Goal: Task Accomplishment & Management: Complete application form

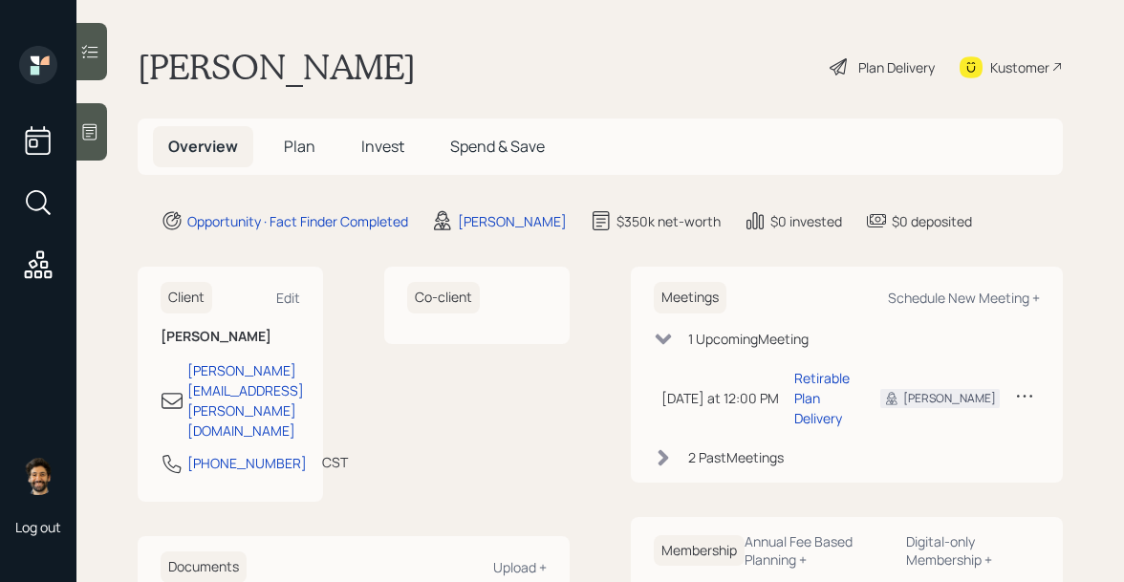
click at [97, 146] on div at bounding box center [91, 131] width 31 height 57
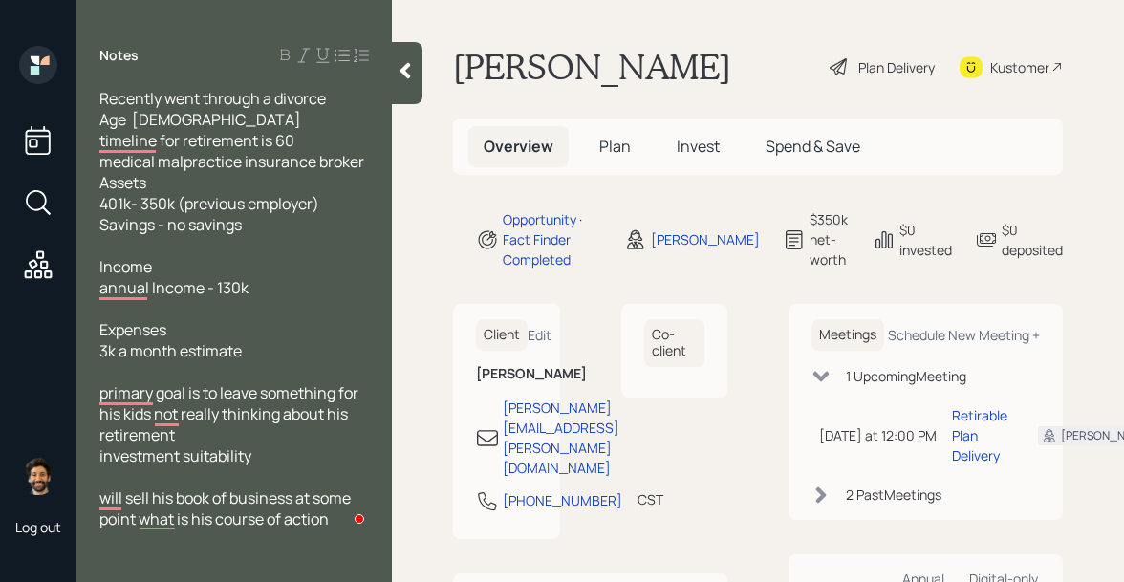
click at [406, 84] on div at bounding box center [407, 73] width 31 height 62
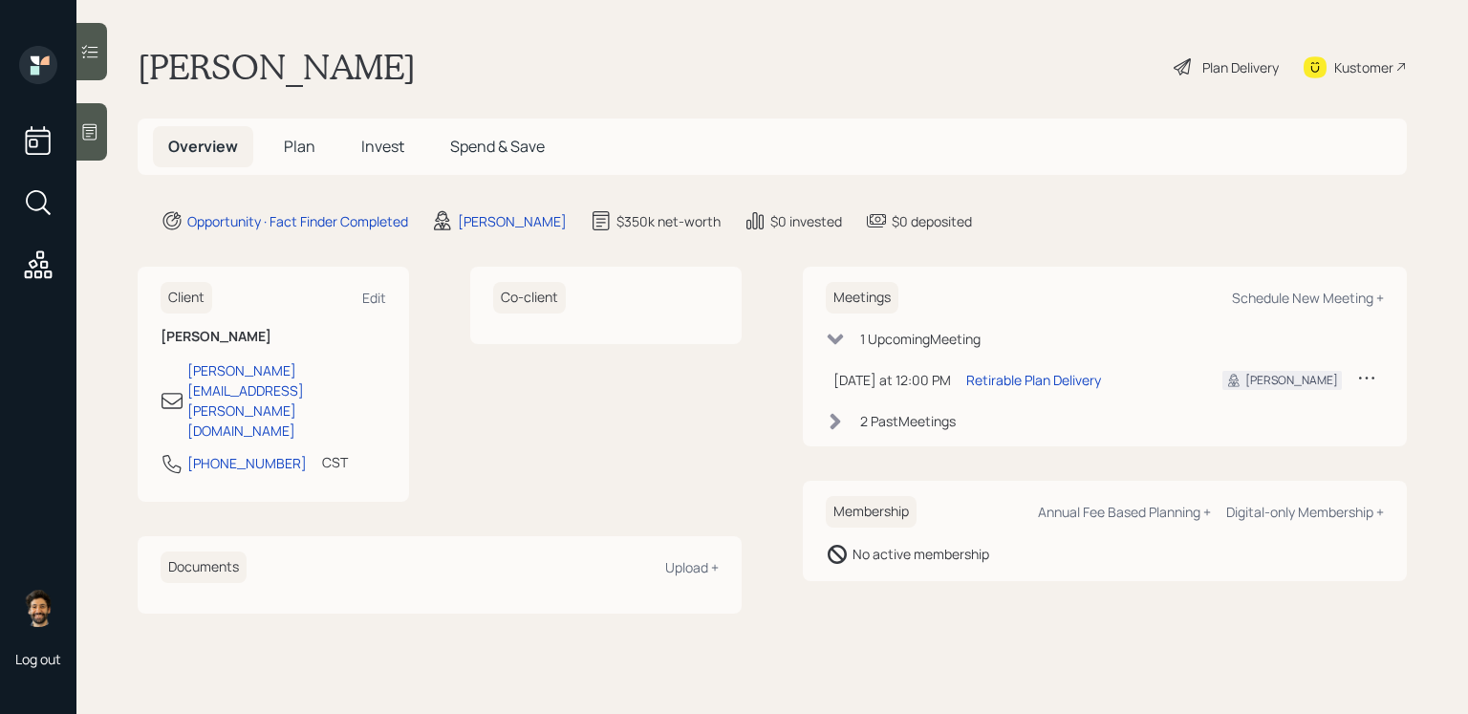
click at [86, 124] on icon at bounding box center [90, 132] width 14 height 16
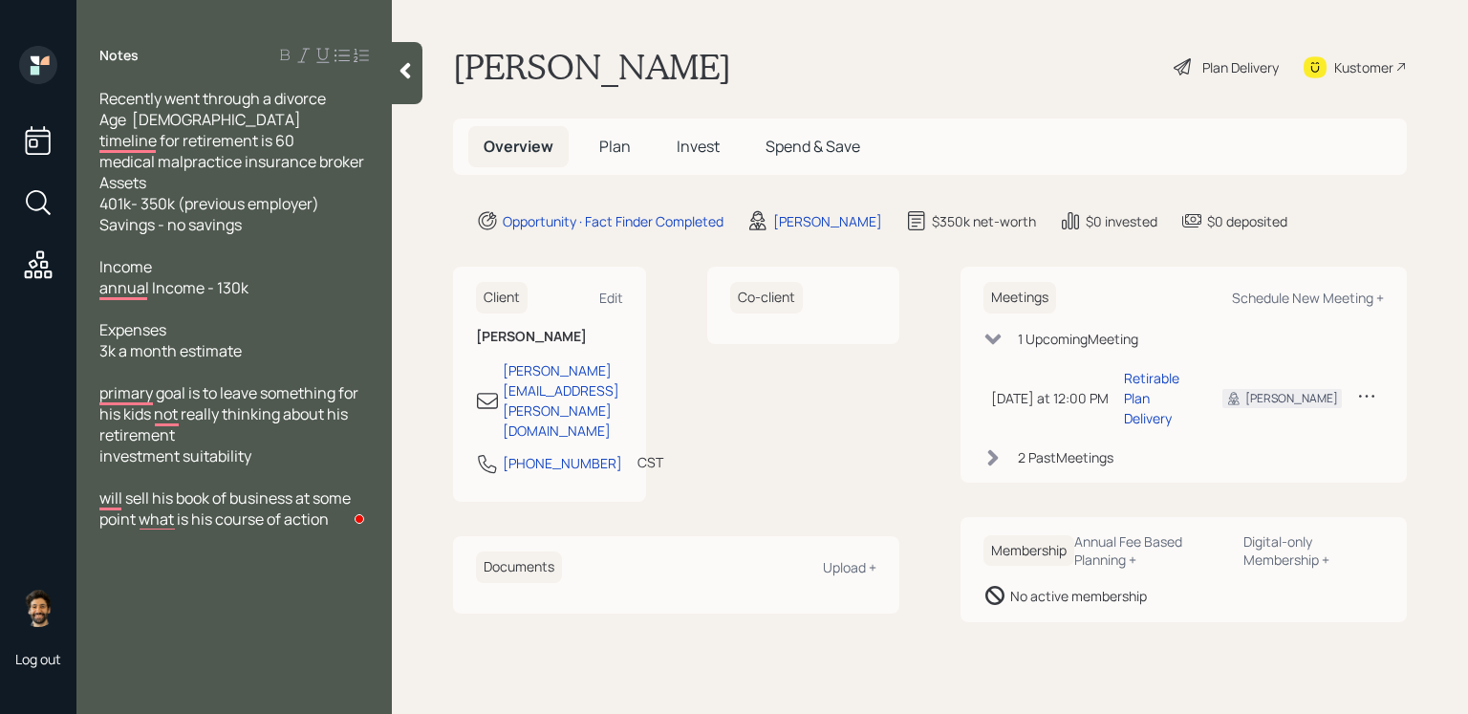
click at [618, 148] on span "Plan" at bounding box center [615, 146] width 32 height 21
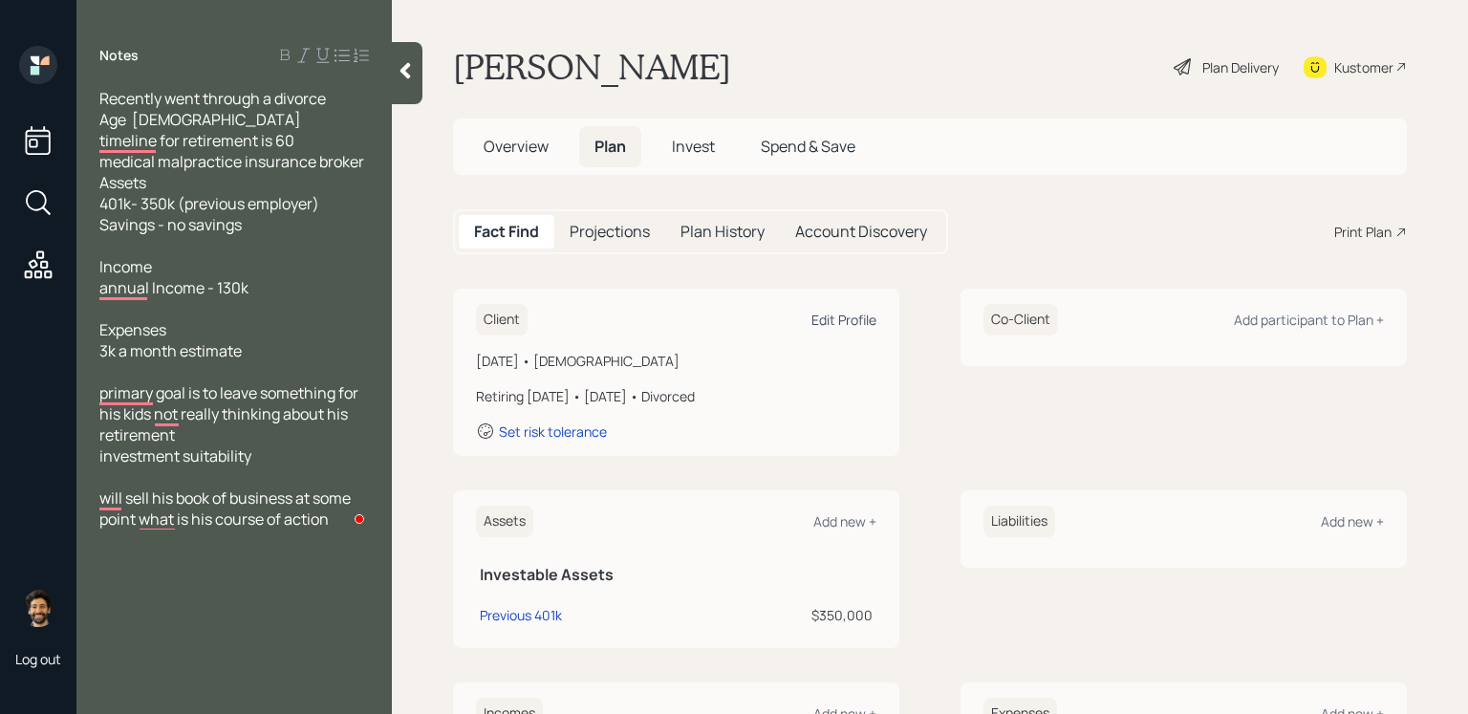
click at [835, 316] on div "Edit Profile" at bounding box center [843, 320] width 65 height 18
click at [539, 144] on span "Overview" at bounding box center [516, 146] width 65 height 21
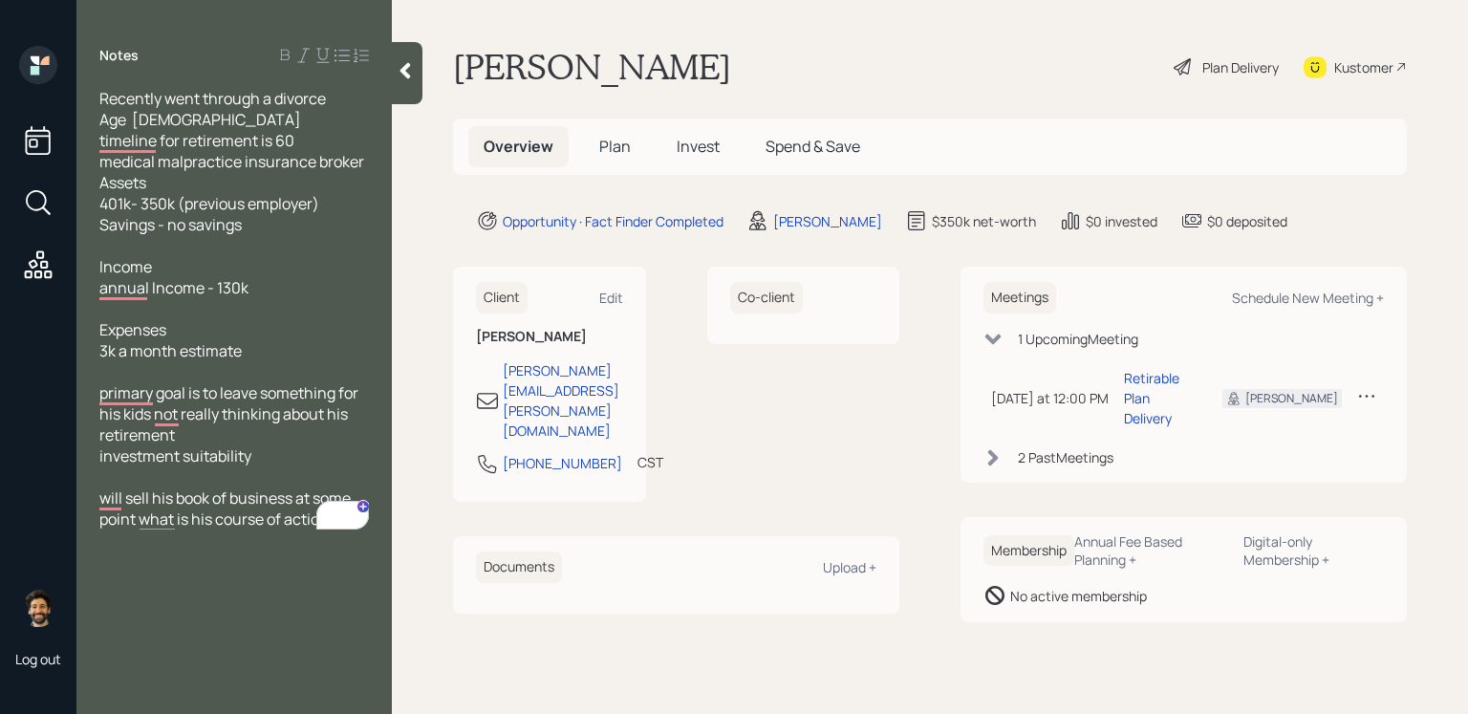
click at [605, 151] on span "Plan" at bounding box center [615, 146] width 32 height 21
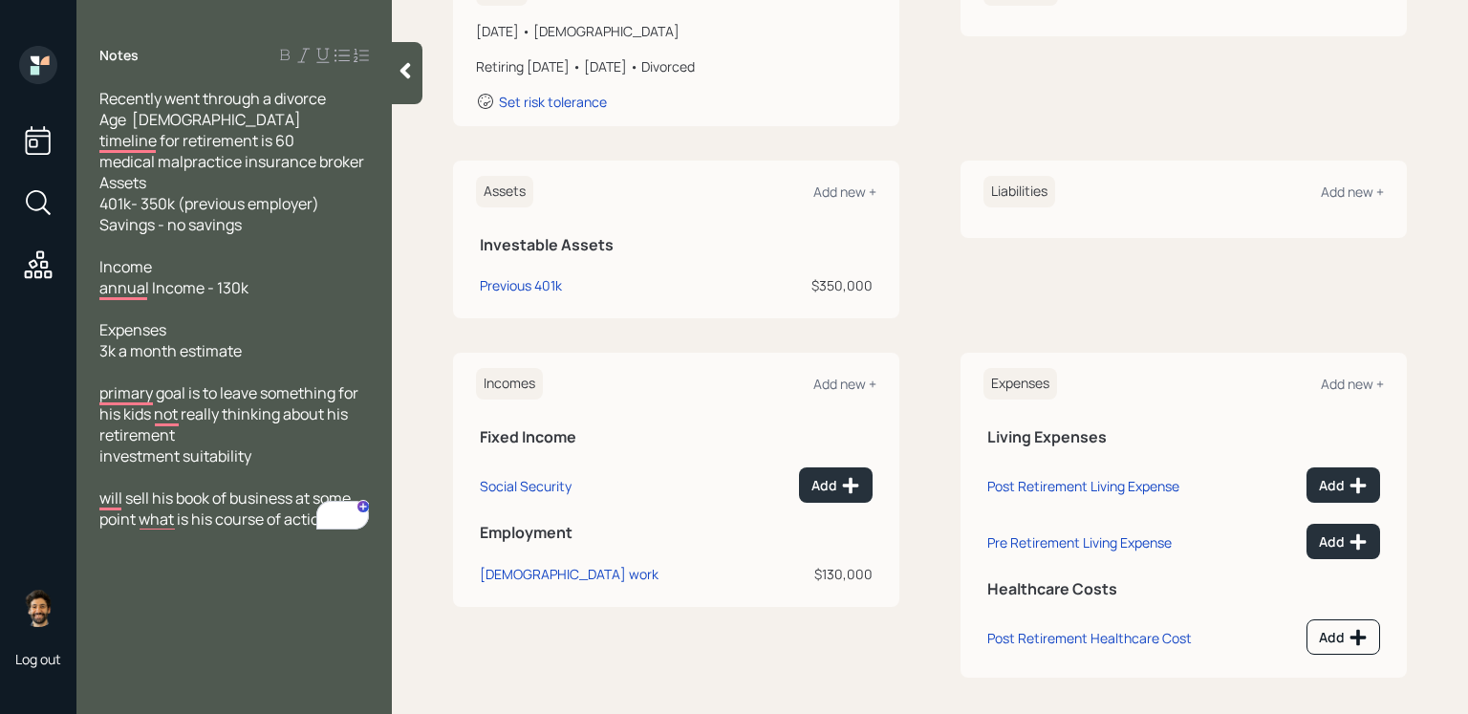
scroll to position [338, 0]
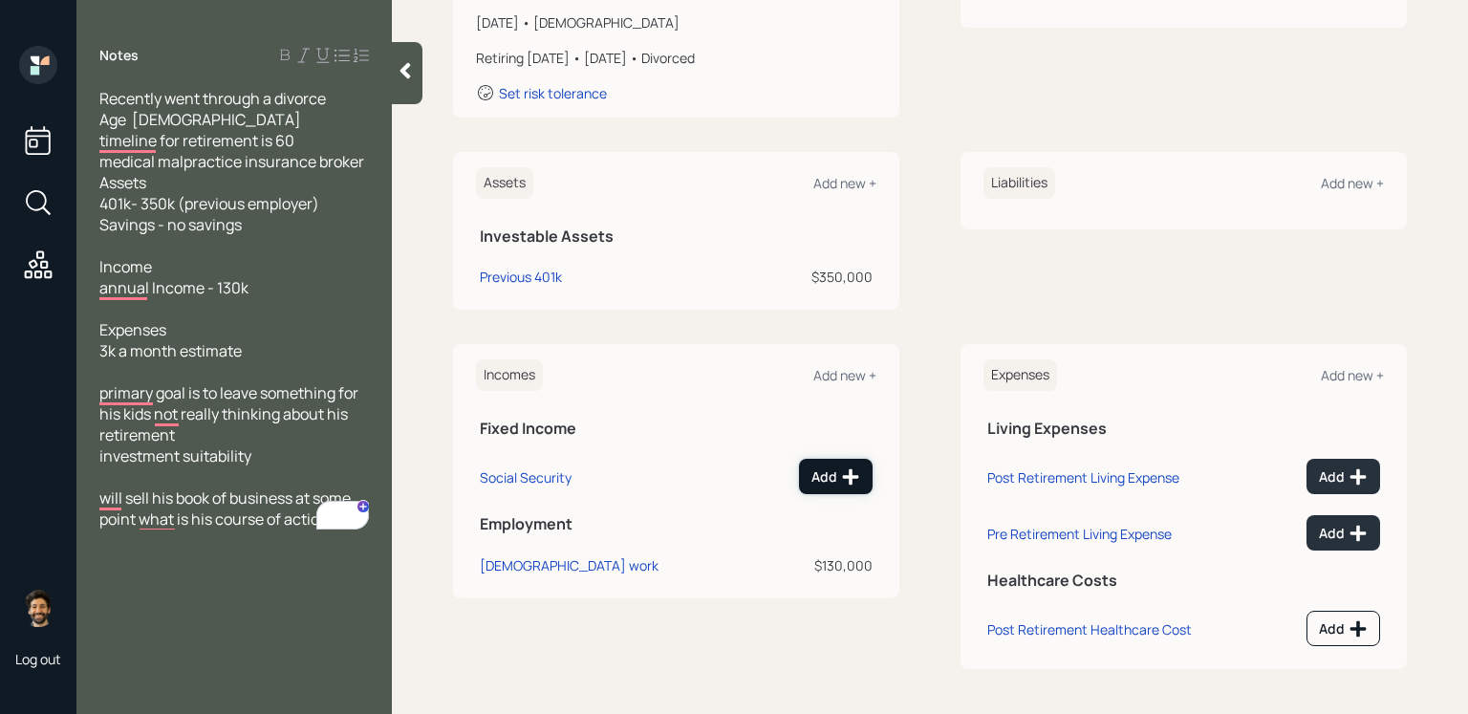
click at [810, 472] on button "Add" at bounding box center [836, 476] width 74 height 35
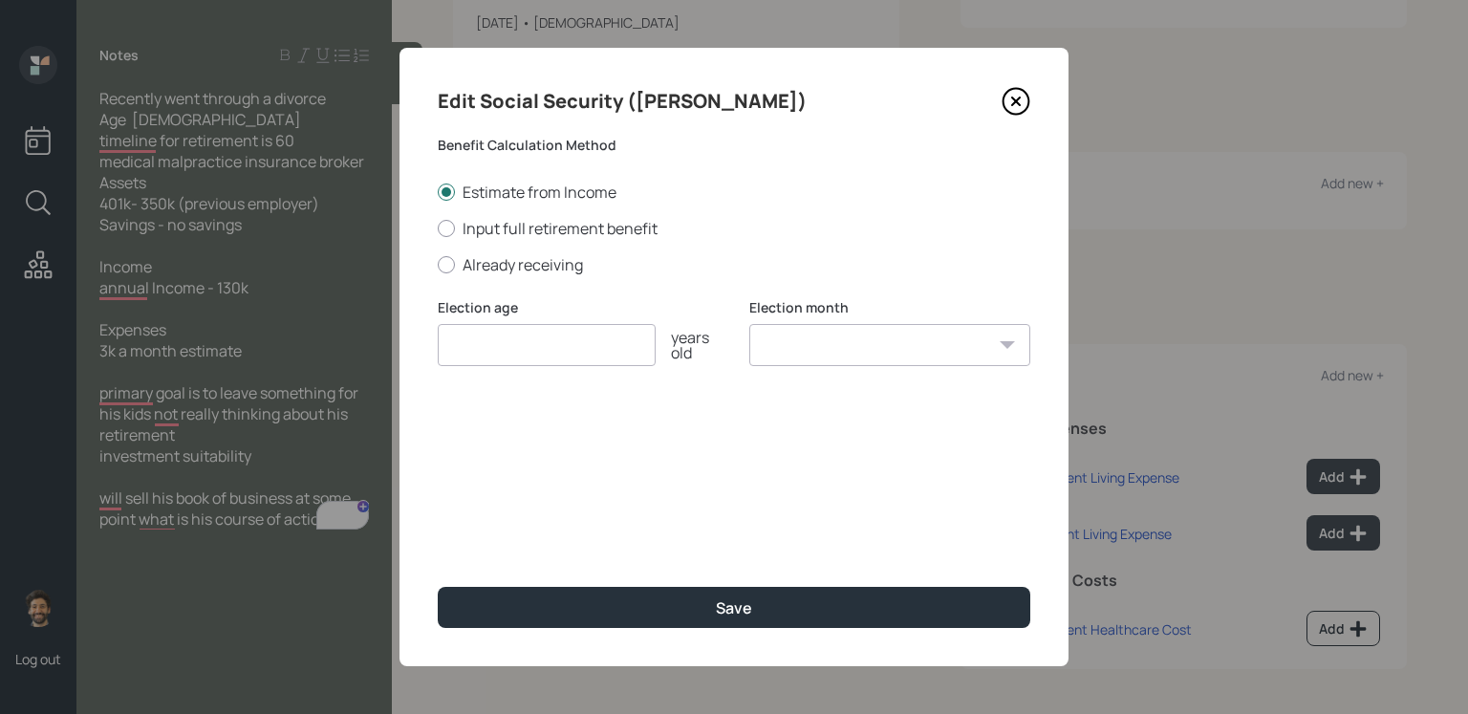
click at [527, 342] on input "number" at bounding box center [547, 345] width 218 height 42
type input "65"
click at [844, 343] on select "January February March April May June July August September October November De…" at bounding box center [889, 345] width 281 height 42
select select "12"
click at [749, 324] on select "January February March April May June July August September October November De…" at bounding box center [889, 345] width 281 height 42
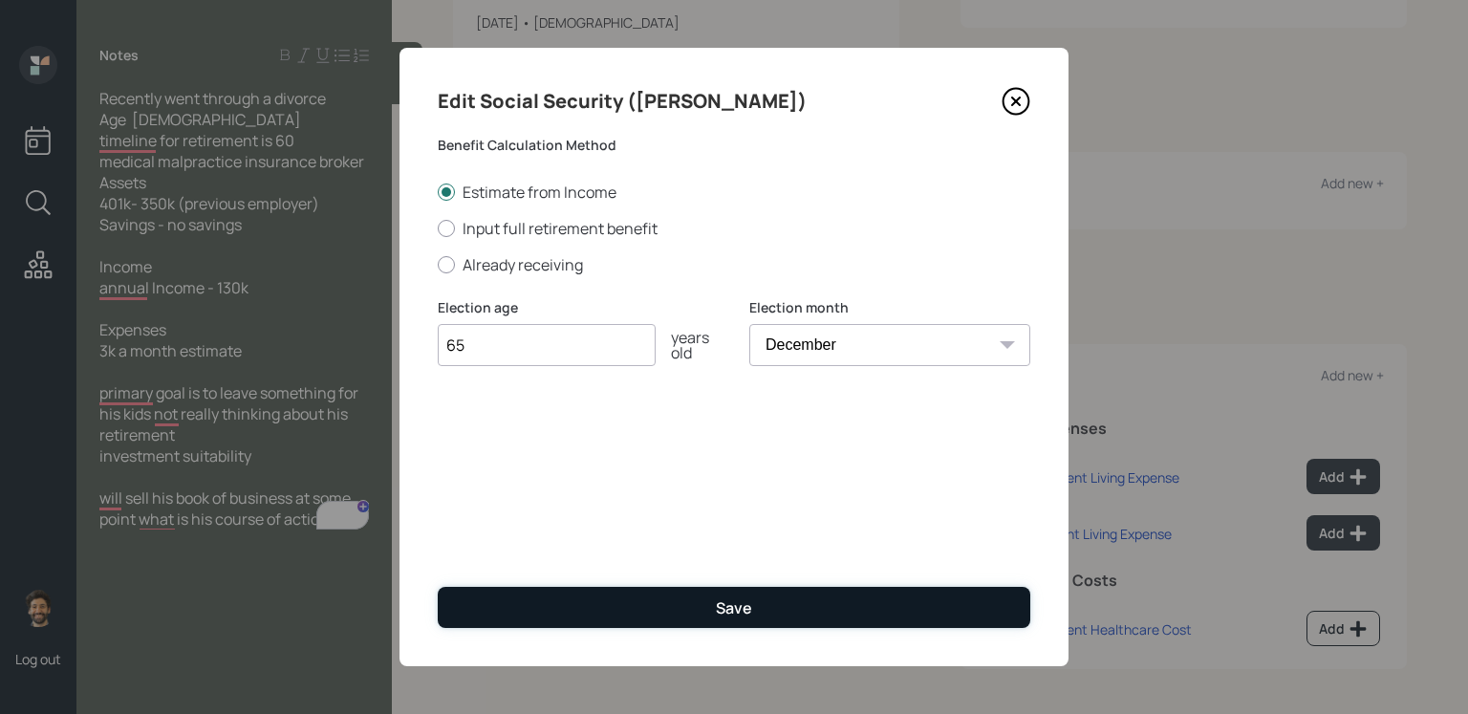
click at [697, 581] on button "Save" at bounding box center [734, 607] width 593 height 41
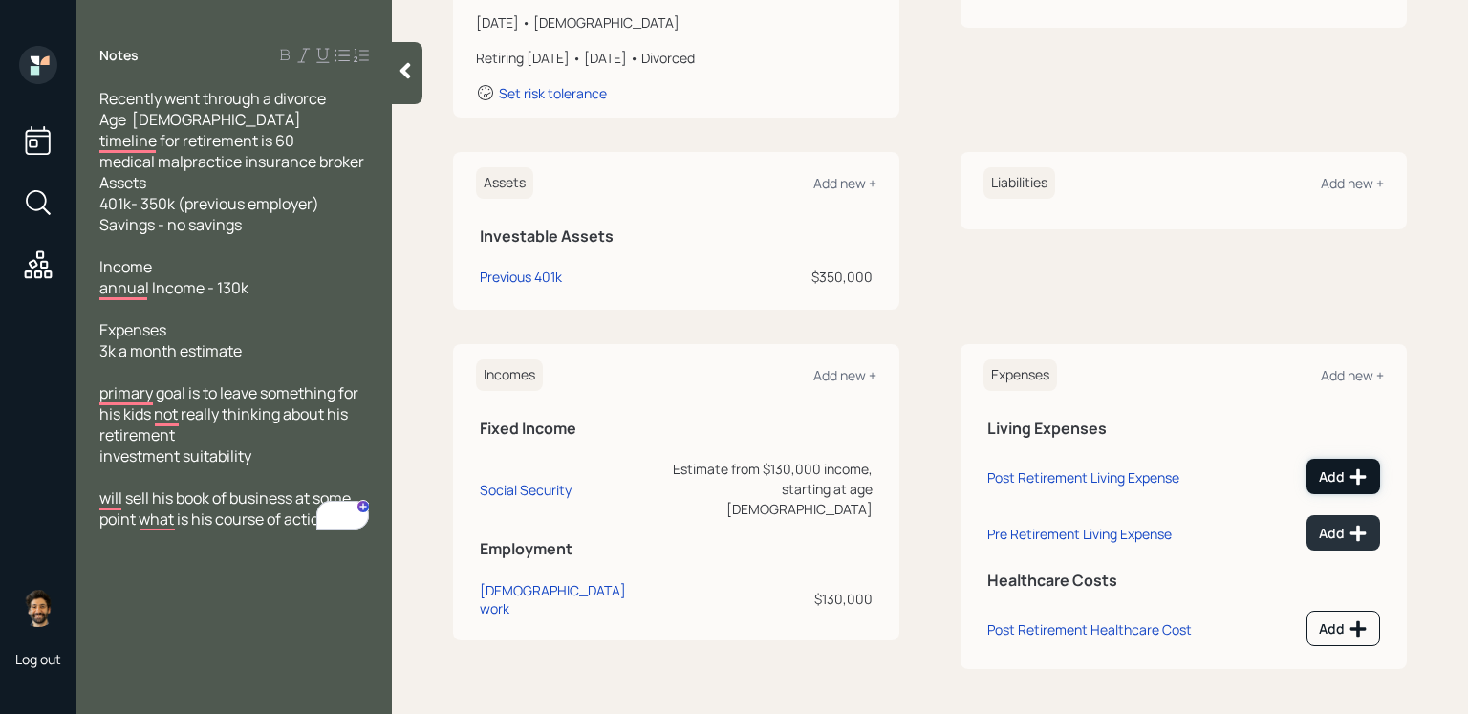
click at [1123, 473] on icon at bounding box center [1358, 476] width 19 height 19
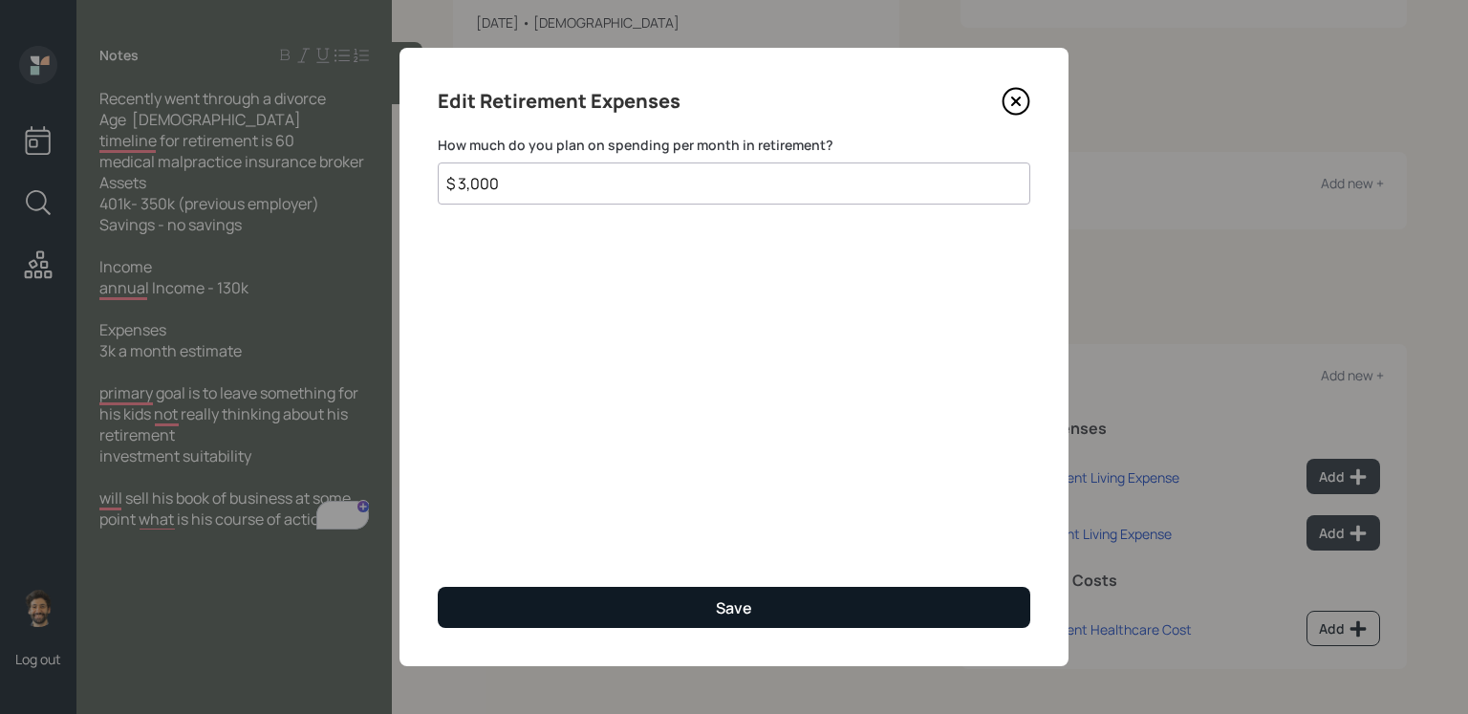
type input "$ 3,000"
click at [581, 581] on button "Save" at bounding box center [734, 607] width 593 height 41
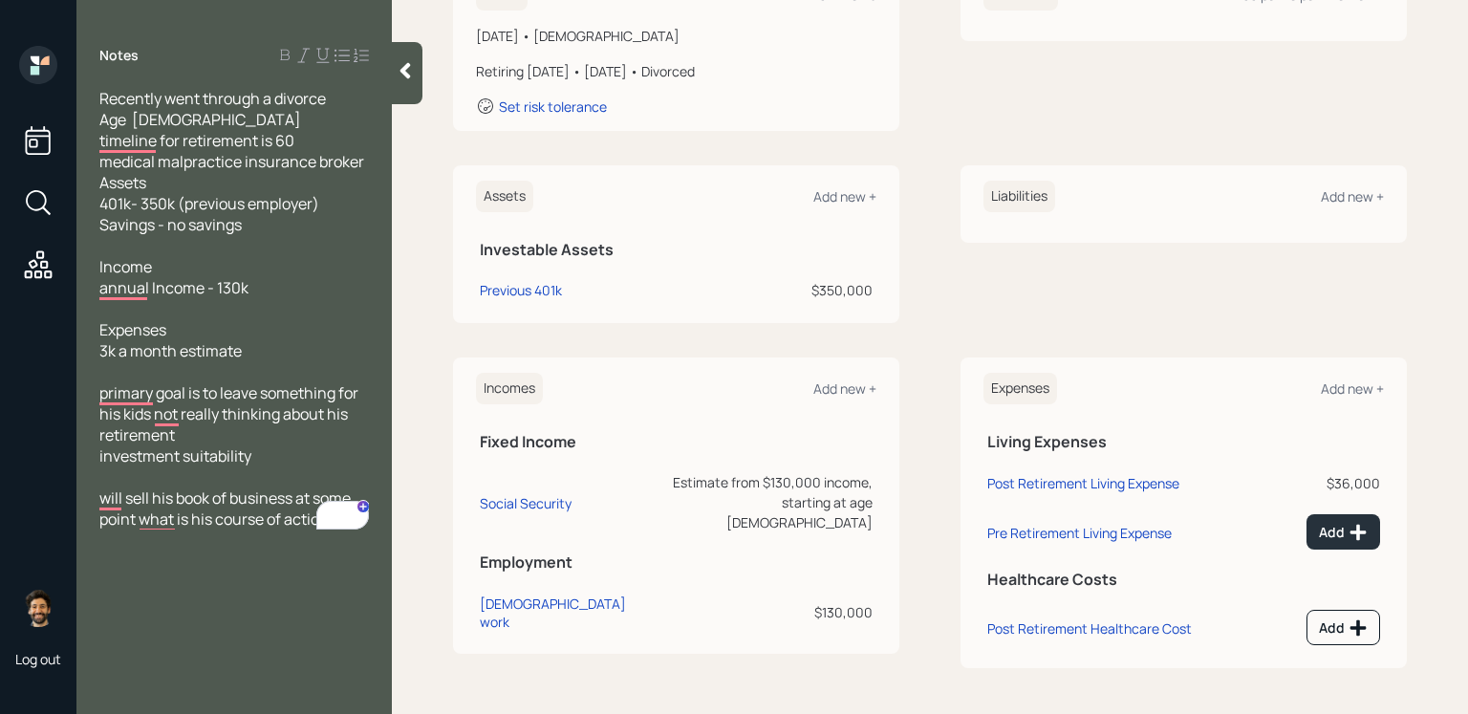
scroll to position [324, 0]
click at [1123, 542] on button "Add" at bounding box center [1344, 532] width 74 height 35
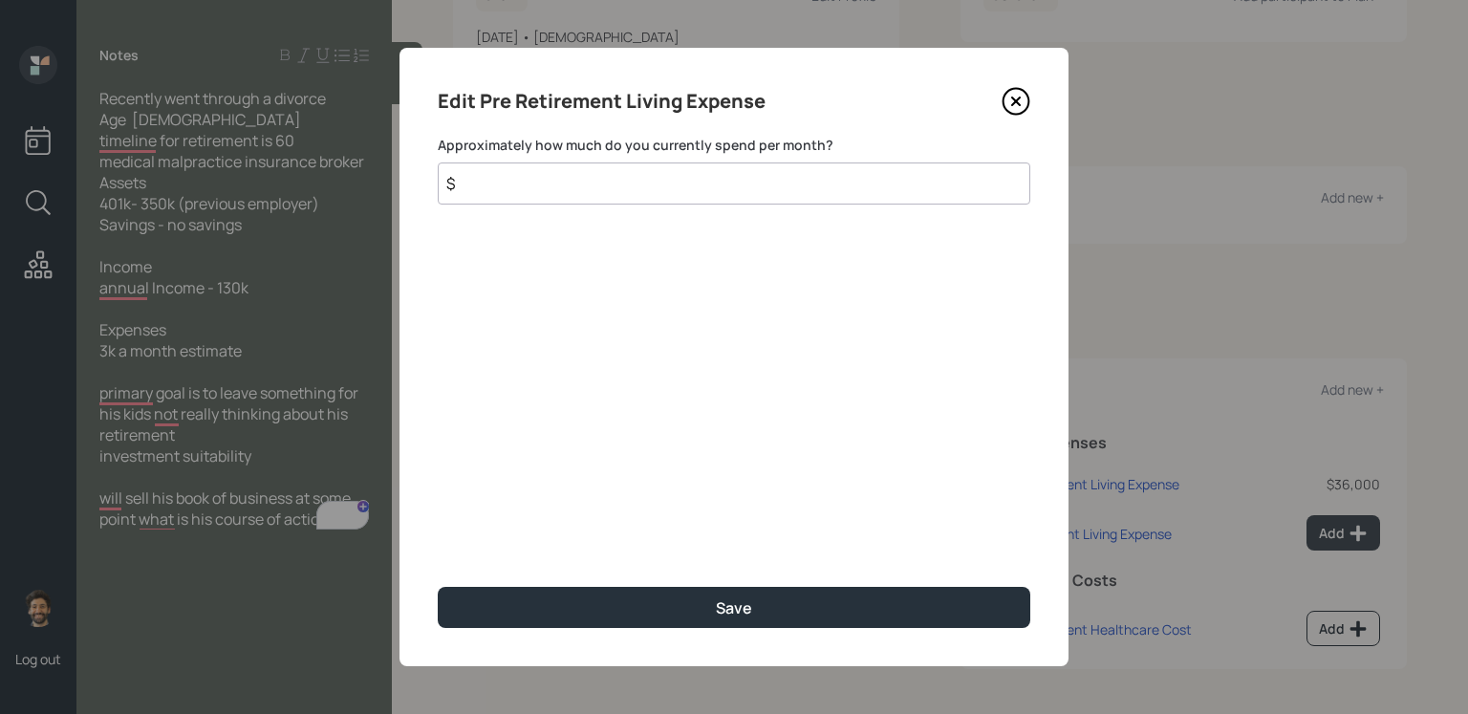
click at [582, 195] on input "$" at bounding box center [734, 183] width 593 height 42
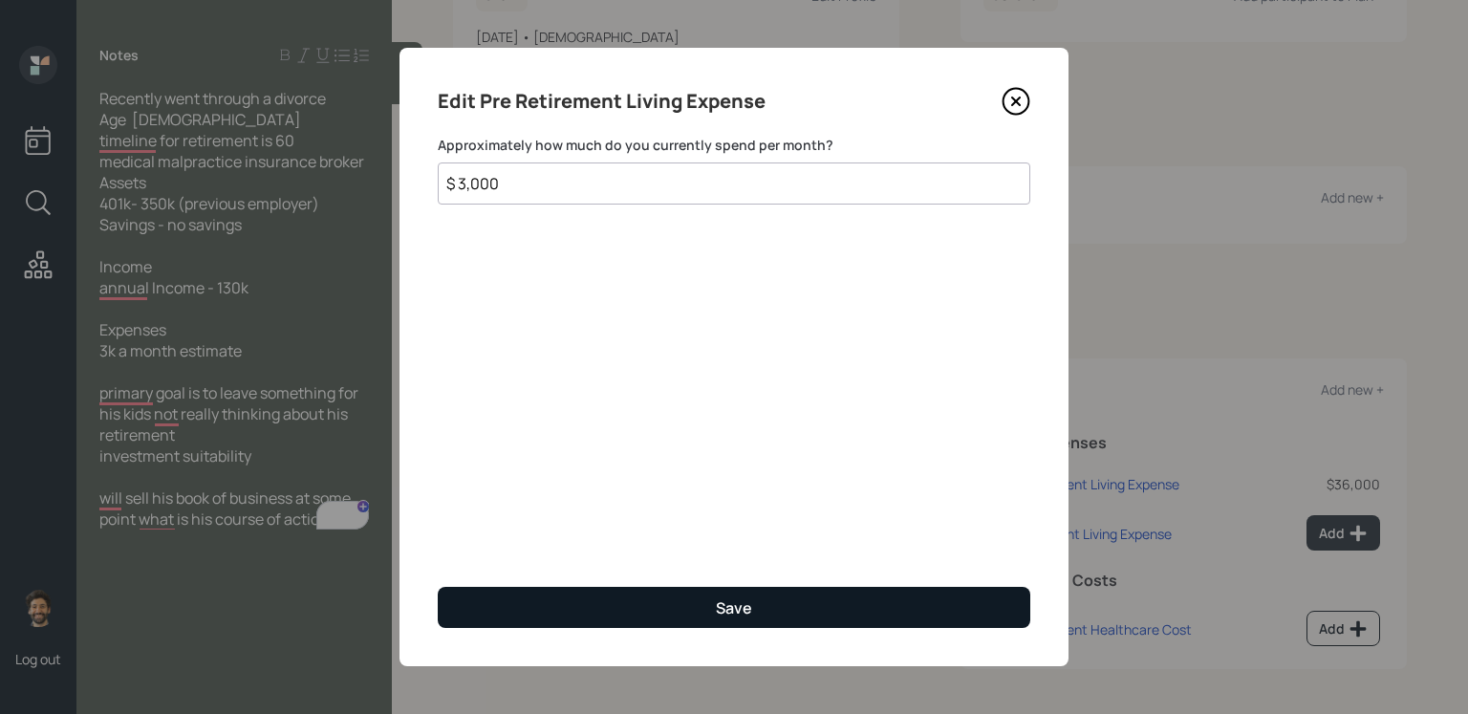
type input "$ 3,000"
click at [594, 581] on button "Save" at bounding box center [734, 607] width 593 height 41
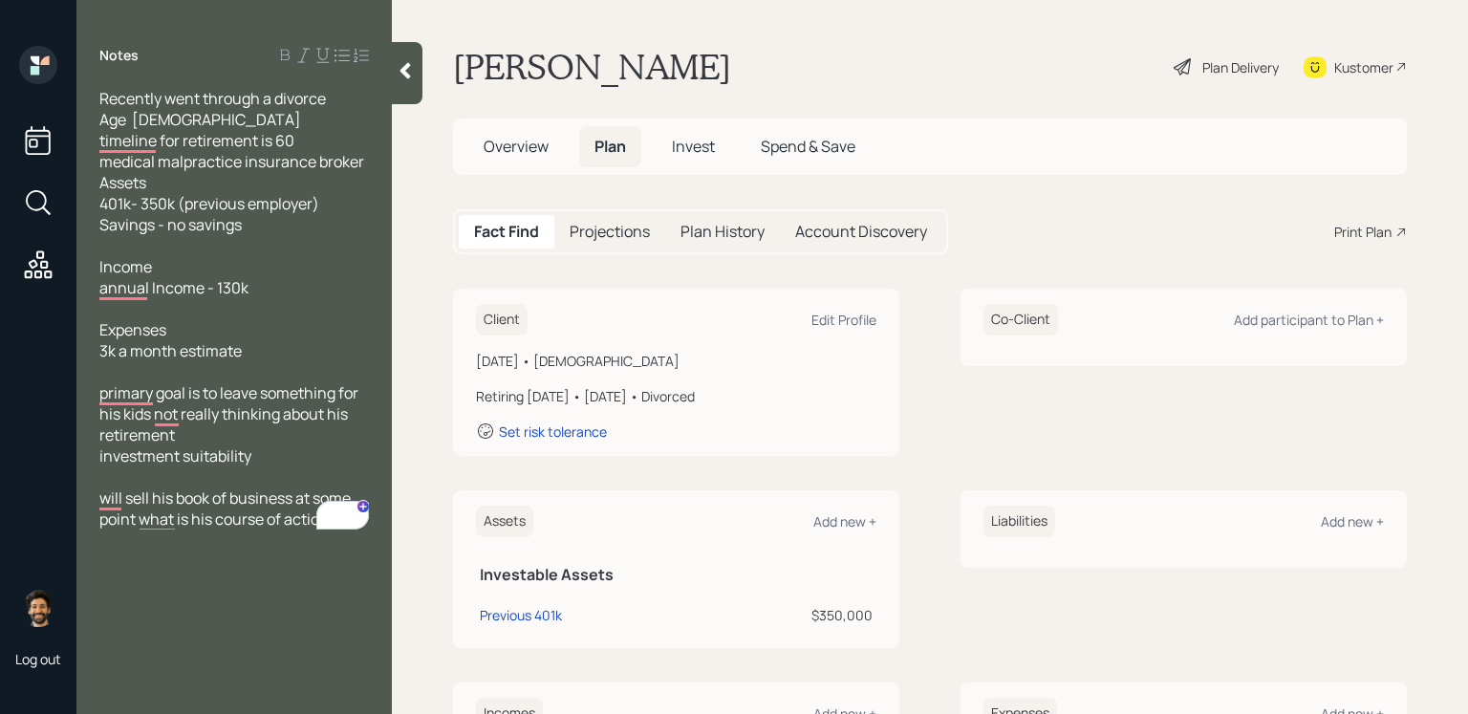
click at [625, 227] on h5 "Projections" at bounding box center [610, 232] width 80 height 18
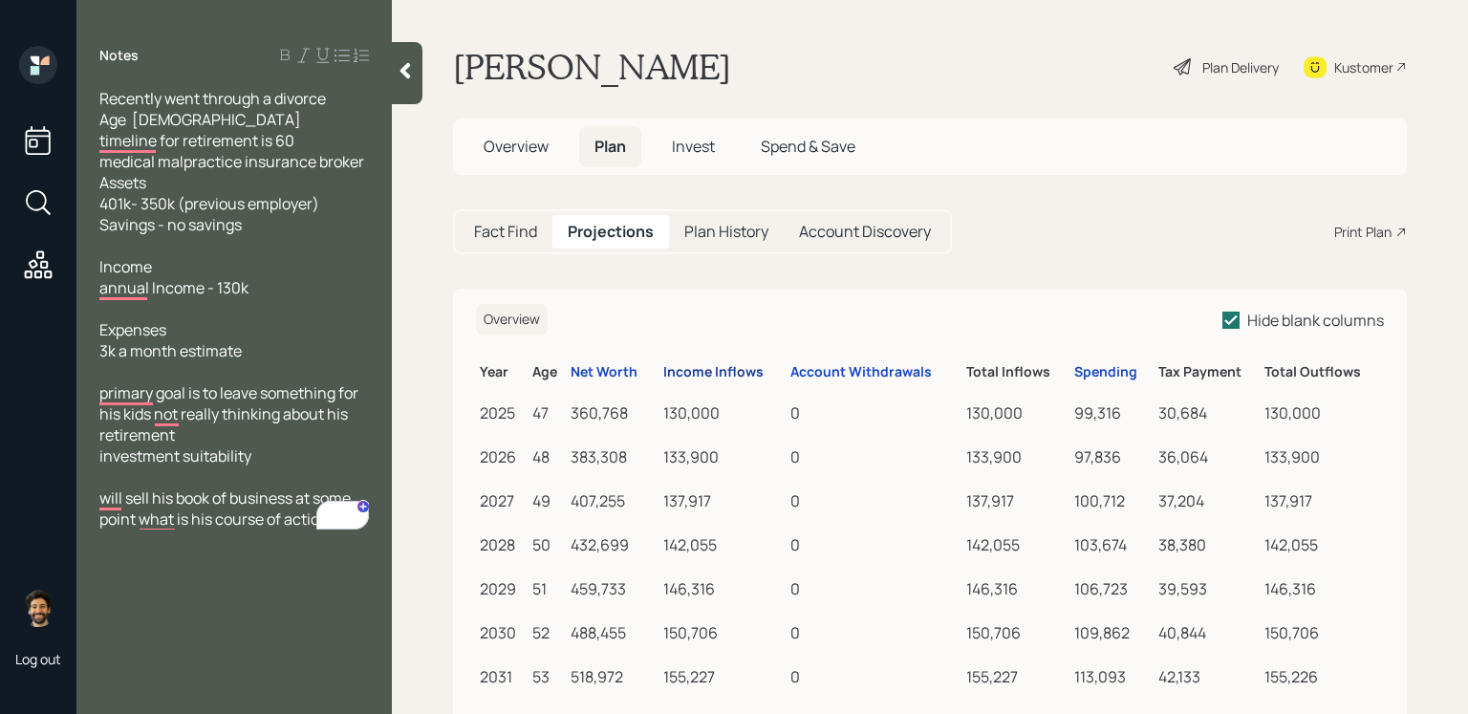
click at [703, 369] on div "Income Inflows" at bounding box center [713, 372] width 100 height 16
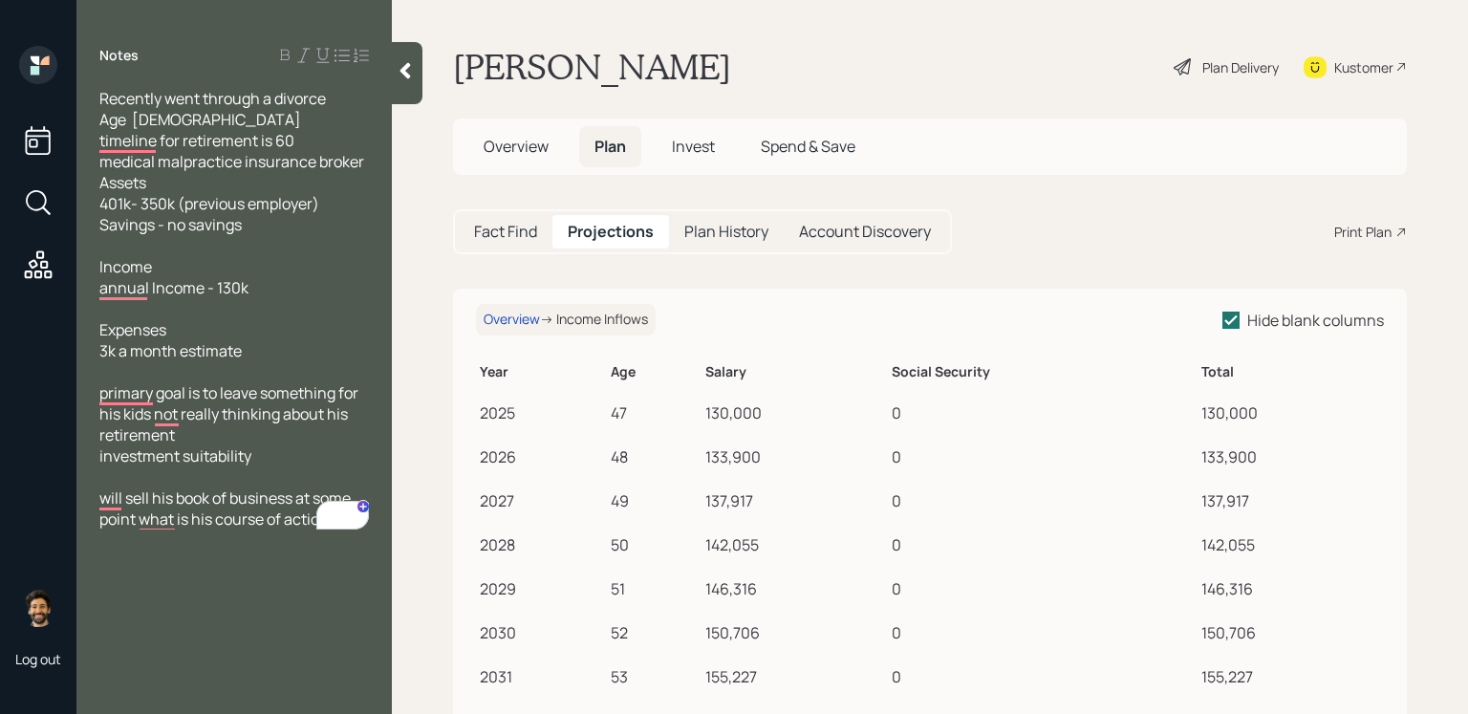
click at [519, 227] on h5 "Fact Find" at bounding box center [505, 232] width 63 height 18
